Goal: Task Accomplishment & Management: Manage account settings

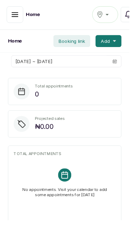
scroll to position [1, 0]
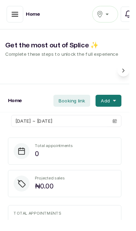
click at [19, 16] on icon "button" at bounding box center [15, 15] width 8 height 8
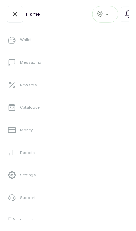
scroll to position [132, 0]
click at [77, 186] on link "Settings" at bounding box center [68, 185] width 125 height 20
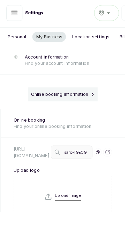
click at [19, 60] on icon at bounding box center [17, 62] width 7 height 7
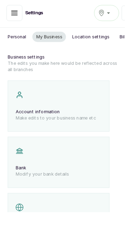
click at [101, 41] on button "Location settings" at bounding box center [99, 39] width 49 height 11
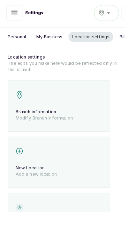
click at [89, 118] on p "Branch information" at bounding box center [63, 121] width 93 height 7
select select "percentage"
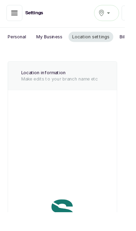
type input "SAROLAGOS"
type input "hellosarolagos@gmail.com"
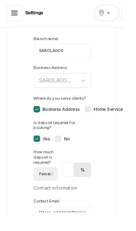
scroll to position [91, 0]
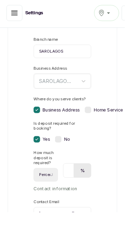
click at [99, 122] on label at bounding box center [95, 119] width 7 height 7
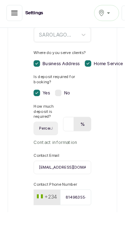
scroll to position [141, 0]
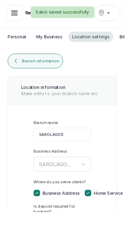
scroll to position [0, 0]
click at [43, 66] on span "Branch information" at bounding box center [44, 67] width 40 height 6
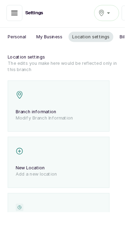
click at [66, 109] on div "Branch information Modify Branch Information" at bounding box center [63, 116] width 111 height 56
select select "percentage"
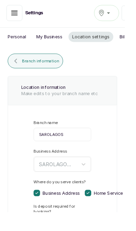
click at [32, 63] on button "Branch information" at bounding box center [38, 67] width 60 height 16
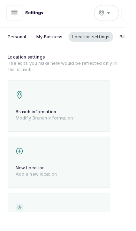
click at [23, 41] on button "Personal" at bounding box center [18, 39] width 28 height 11
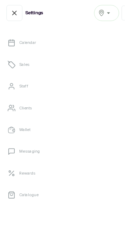
scroll to position [39, 0]
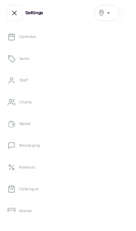
click at [71, 208] on link "Catalogue" at bounding box center [68, 206] width 125 height 20
